Goal: Information Seeking & Learning: Understand process/instructions

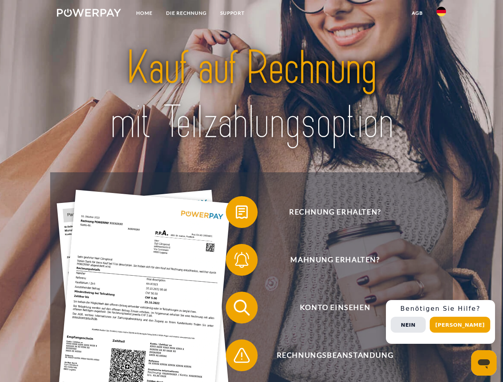
click at [89, 14] on img at bounding box center [89, 13] width 64 height 8
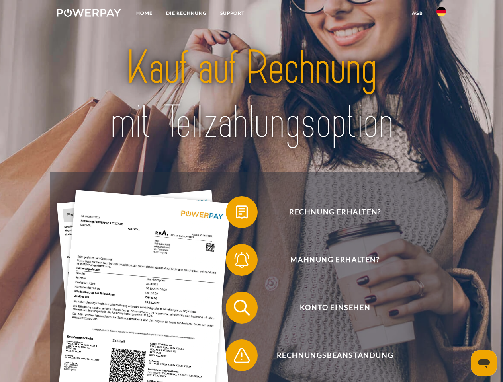
click at [441, 14] on img at bounding box center [441, 12] width 10 height 10
click at [417, 13] on link "agb" at bounding box center [417, 13] width 25 height 14
click at [236, 214] on span at bounding box center [230, 212] width 40 height 40
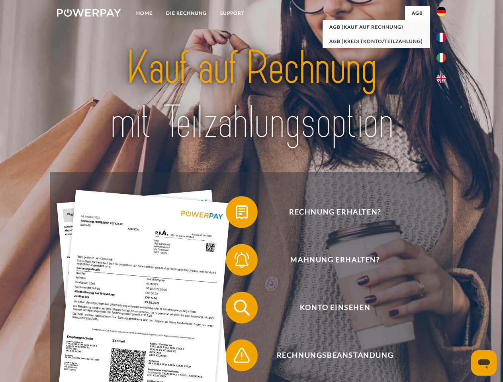
click at [236, 262] on span at bounding box center [230, 260] width 40 height 40
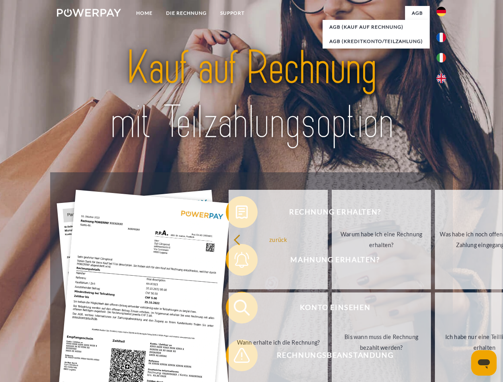
click at [332, 309] on link "Bis wann muss die Rechnung bezahlt werden?" at bounding box center [381, 343] width 99 height 100
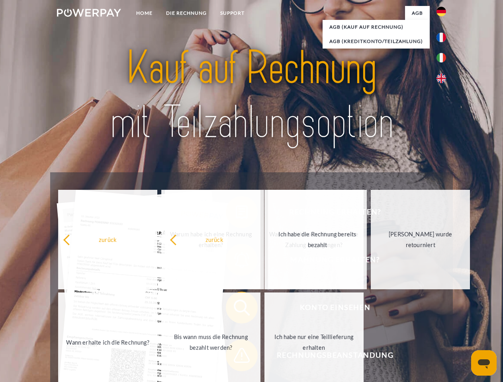
click at [236, 357] on span at bounding box center [230, 356] width 40 height 40
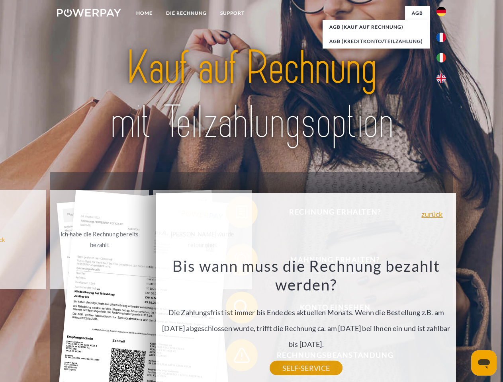
click at [443, 322] on div "Rechnung erhalten? Mahnung erhalten? Konto einsehen" at bounding box center [251, 331] width 402 height 318
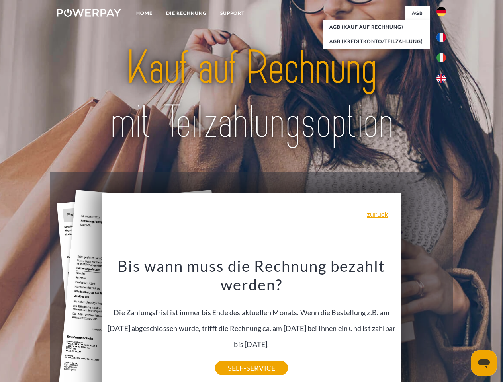
click at [424, 324] on span "Konto einsehen" at bounding box center [334, 308] width 195 height 32
click at [463, 325] on header "Home DIE RECHNUNG SUPPORT" at bounding box center [251, 275] width 503 height 550
